Goal: Obtain resource: Obtain resource

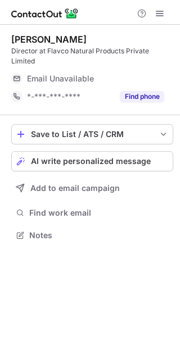
scroll to position [220, 180]
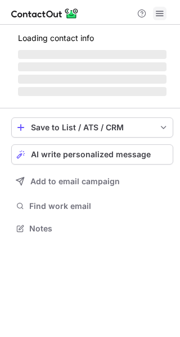
click at [154, 17] on button at bounding box center [159, 13] width 13 height 13
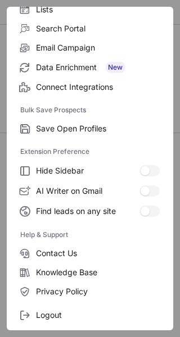
scroll to position [130, 0]
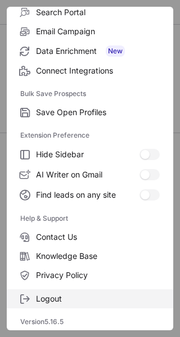
click at [56, 300] on span "Logout" at bounding box center [97, 298] width 123 height 10
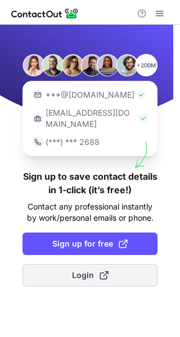
click at [59, 264] on button "Login" at bounding box center [89, 275] width 135 height 22
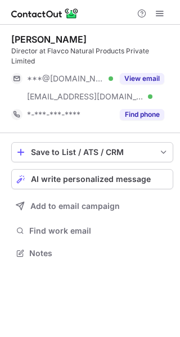
scroll to position [234, 180]
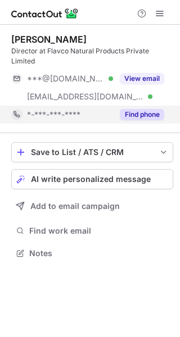
click at [123, 109] on button "Find phone" at bounding box center [141, 114] width 44 height 11
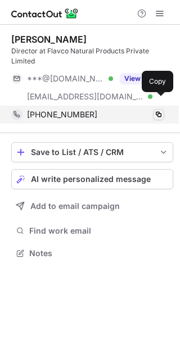
click at [155, 110] on span at bounding box center [158, 114] width 9 height 9
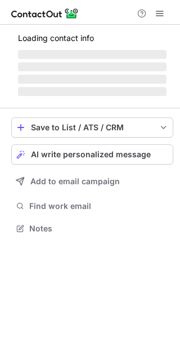
scroll to position [5, 6]
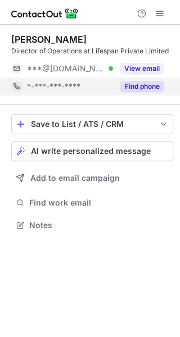
click at [128, 83] on button "Find phone" at bounding box center [141, 86] width 44 height 11
